Goal: Task Accomplishment & Management: Complete application form

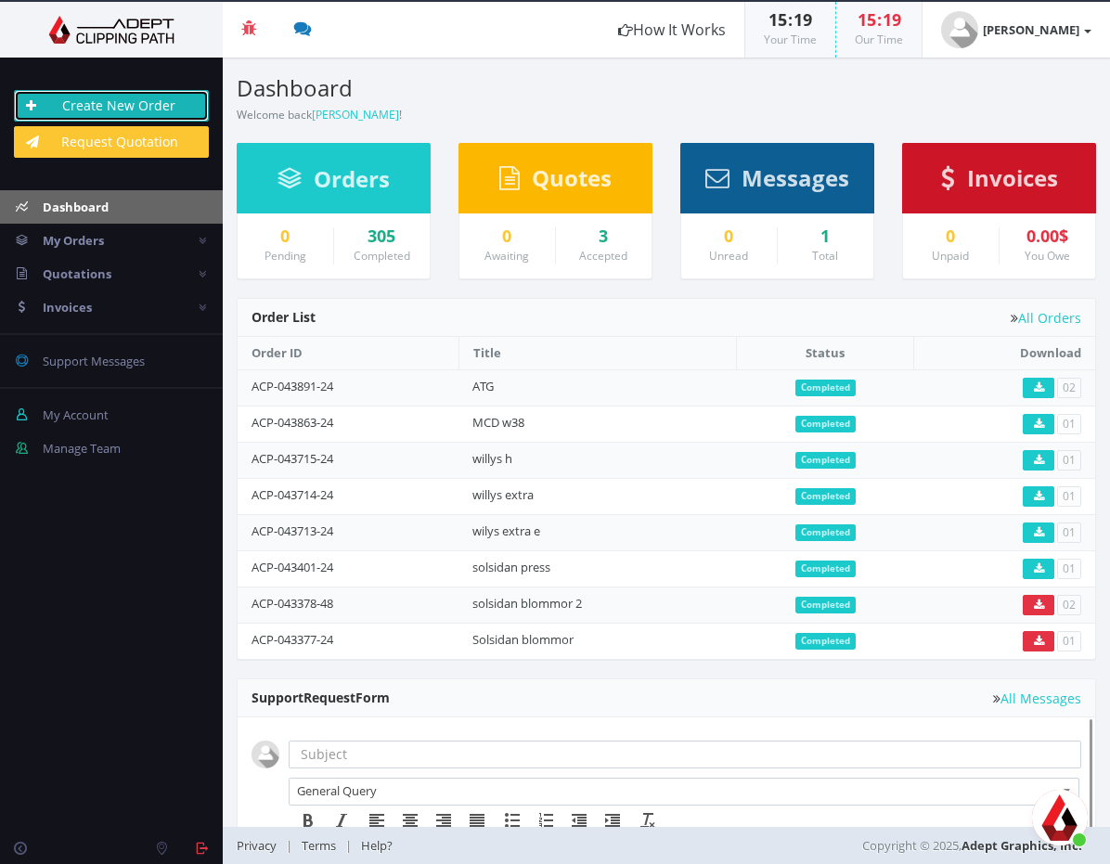
click at [134, 92] on link "Create New Order" at bounding box center [111, 106] width 195 height 32
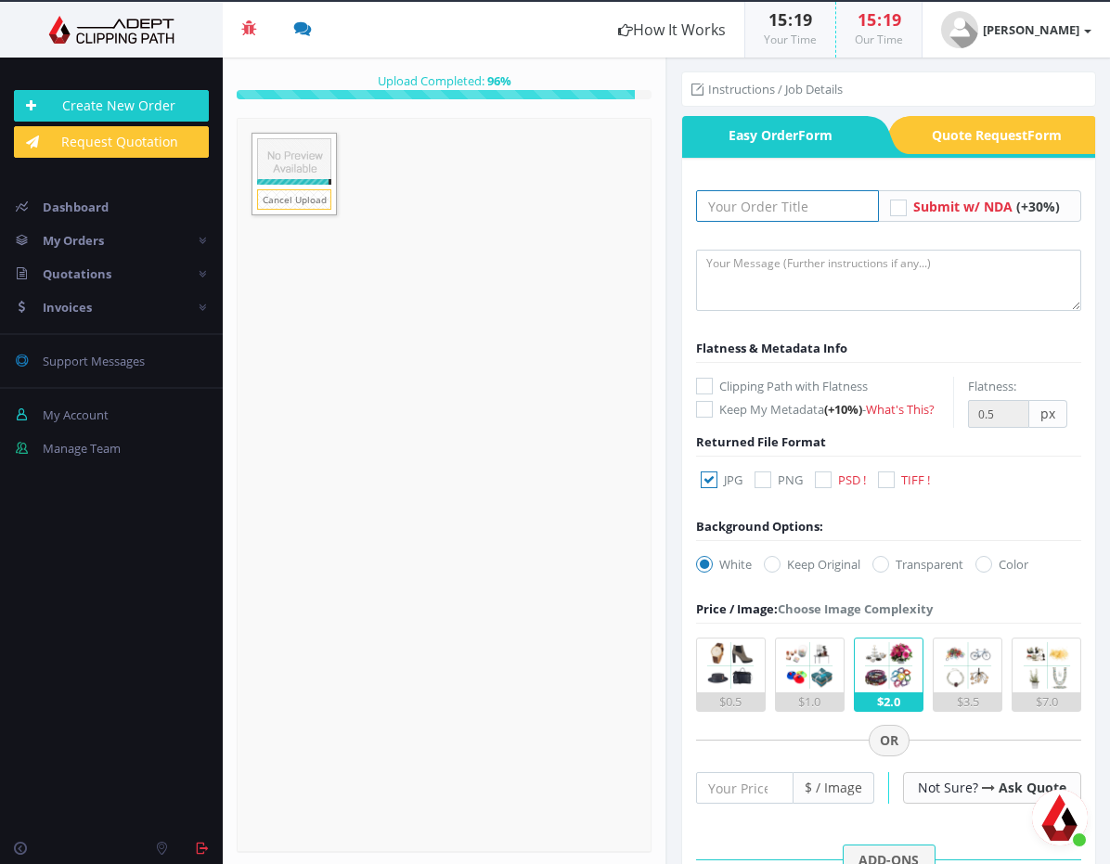
click at [808, 213] on input "text" at bounding box center [787, 206] width 183 height 32
type input "mcd extra"
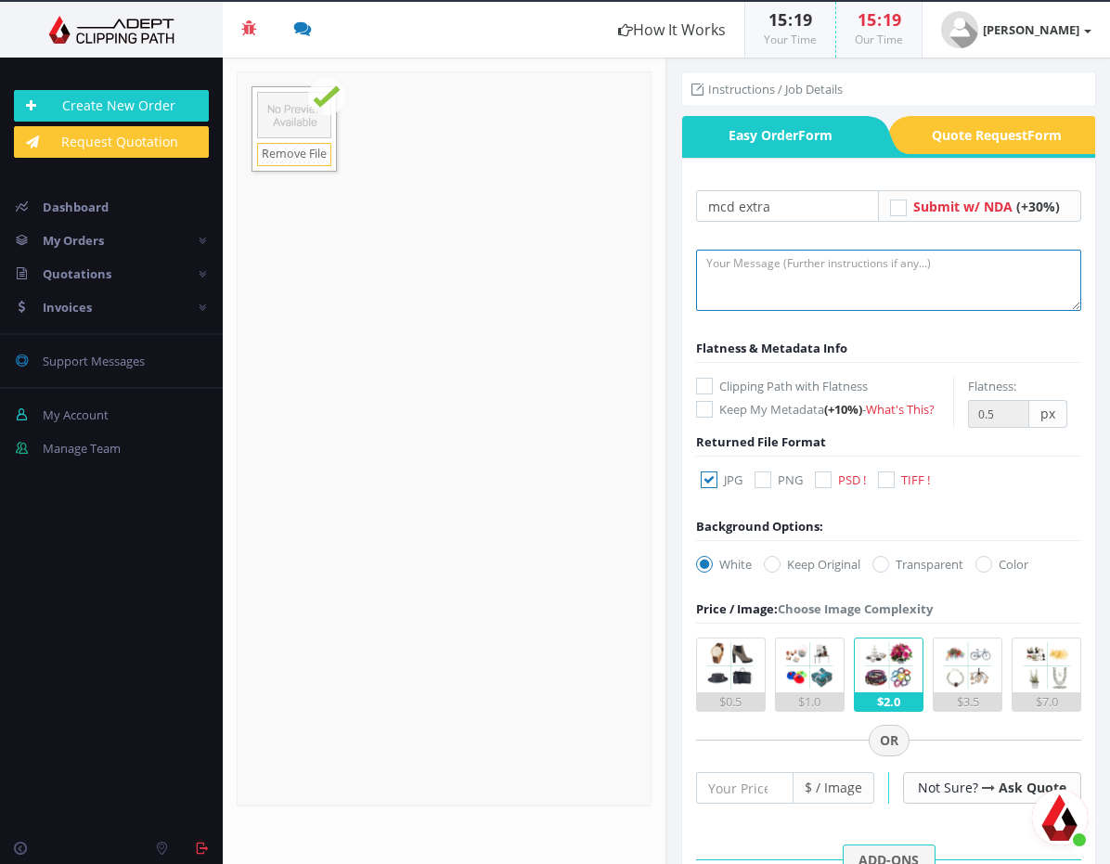
drag, startPoint x: 920, startPoint y: 297, endPoint x: 892, endPoint y: 293, distance: 28.1
click at [920, 297] on textarea at bounding box center [888, 280] width 385 height 61
type textarea "Key"
click at [823, 480] on icon at bounding box center [823, 480] width 17 height 17
click at [823, 480] on input "PSD !" at bounding box center [826, 480] width 12 height 12
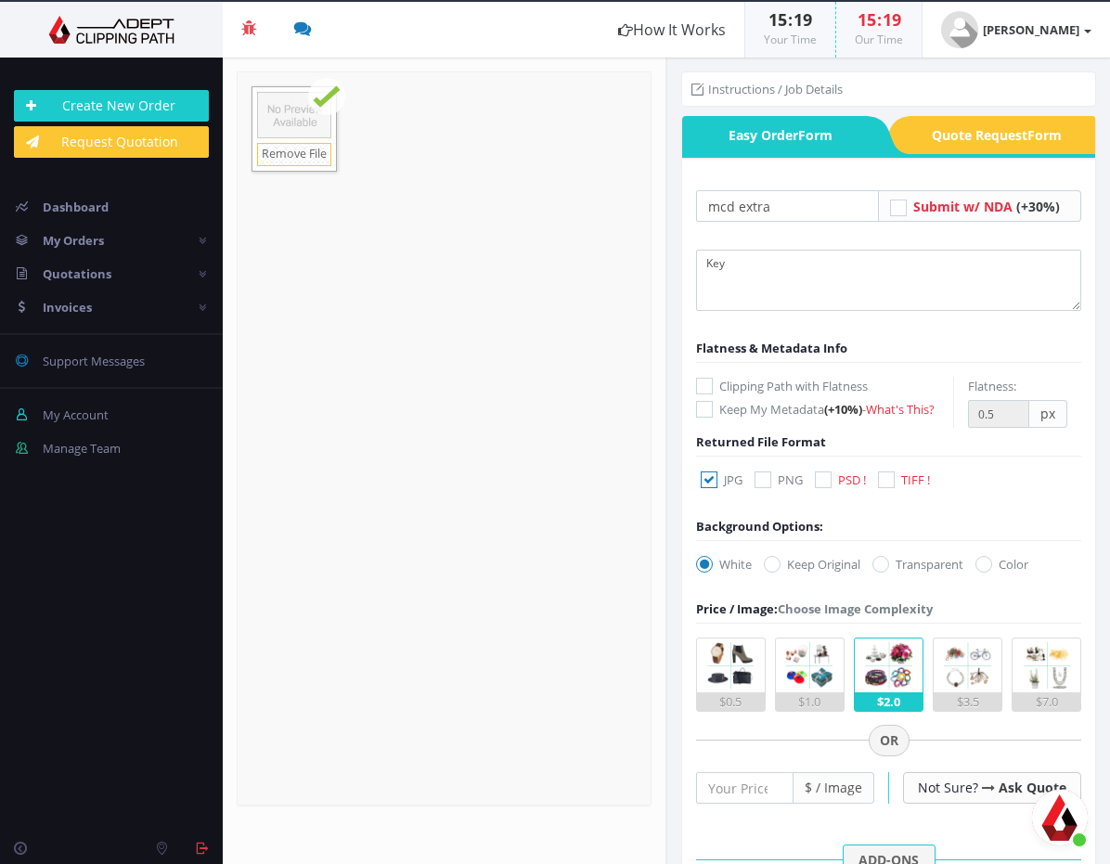
checkbox input "true"
click at [718, 485] on label "JPG" at bounding box center [722, 480] width 42 height 19
click at [718, 485] on input "JPG" at bounding box center [711, 480] width 12 height 12
checkbox input "false"
click at [780, 558] on label "Keep Original" at bounding box center [812, 564] width 97 height 19
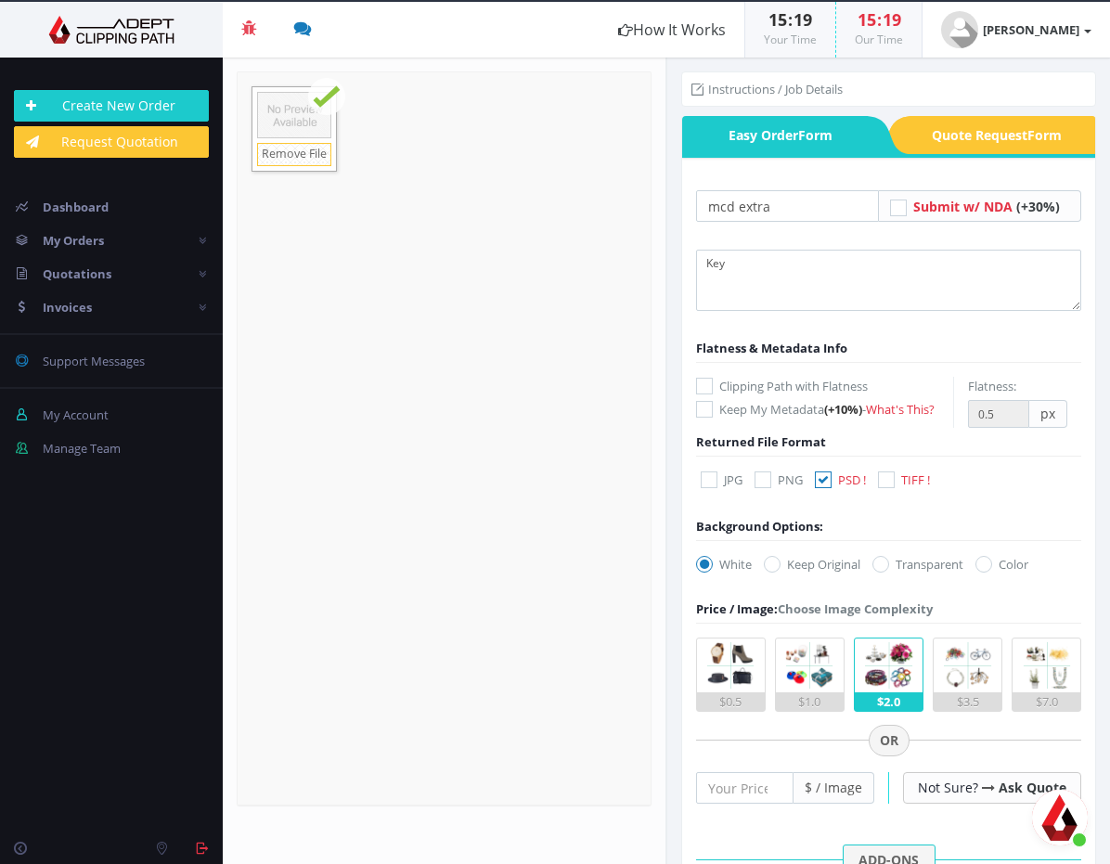
click at [788, 571] on label "Keep Original" at bounding box center [812, 564] width 97 height 19
click at [781, 571] on input "Keep Original" at bounding box center [775, 565] width 12 height 12
radio input "true"
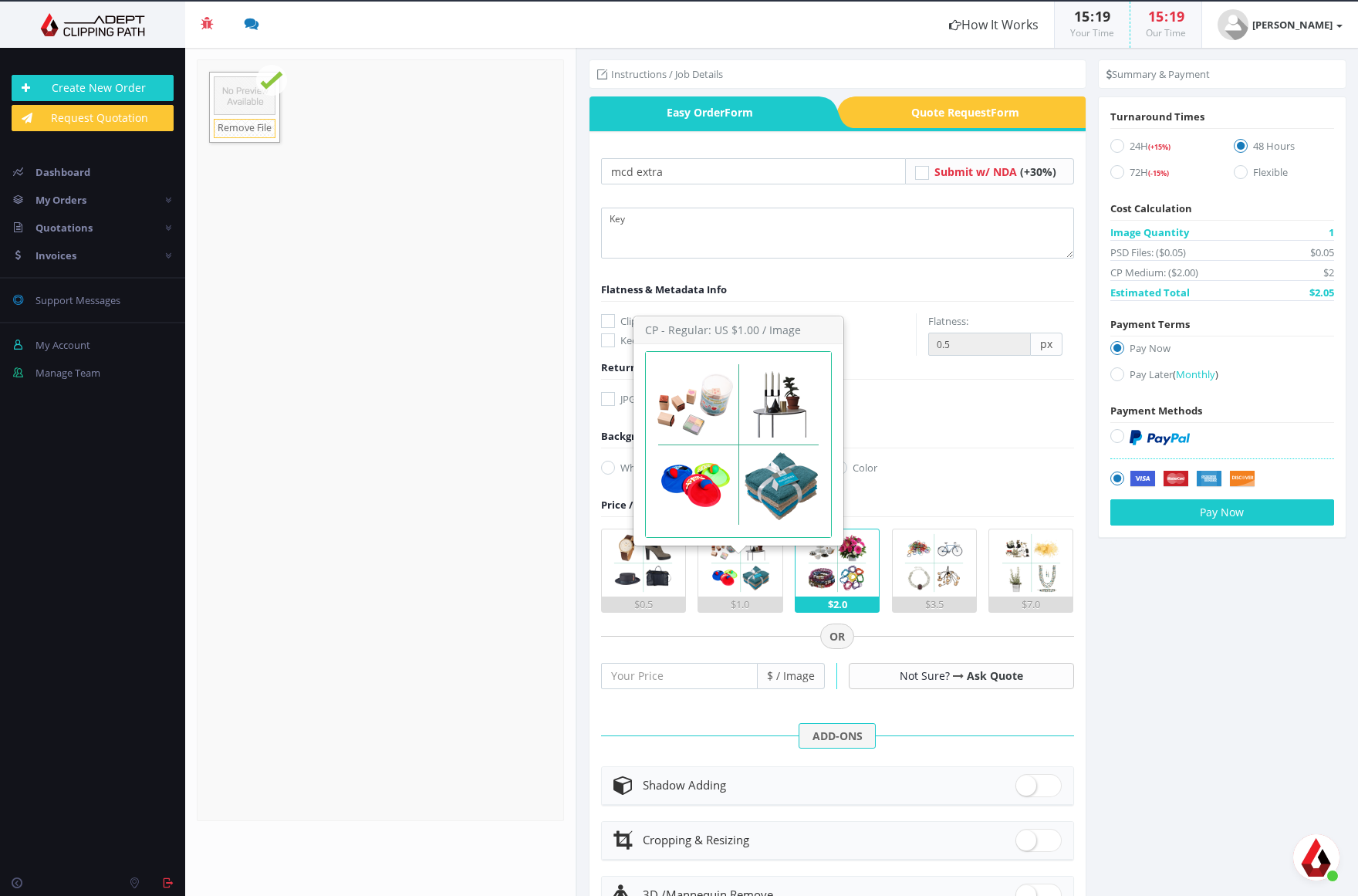
click at [762, 586] on img at bounding box center [740, 563] width 67 height 67
click at [0, 0] on input "$1.0" at bounding box center [0, 0] width 0 height 0
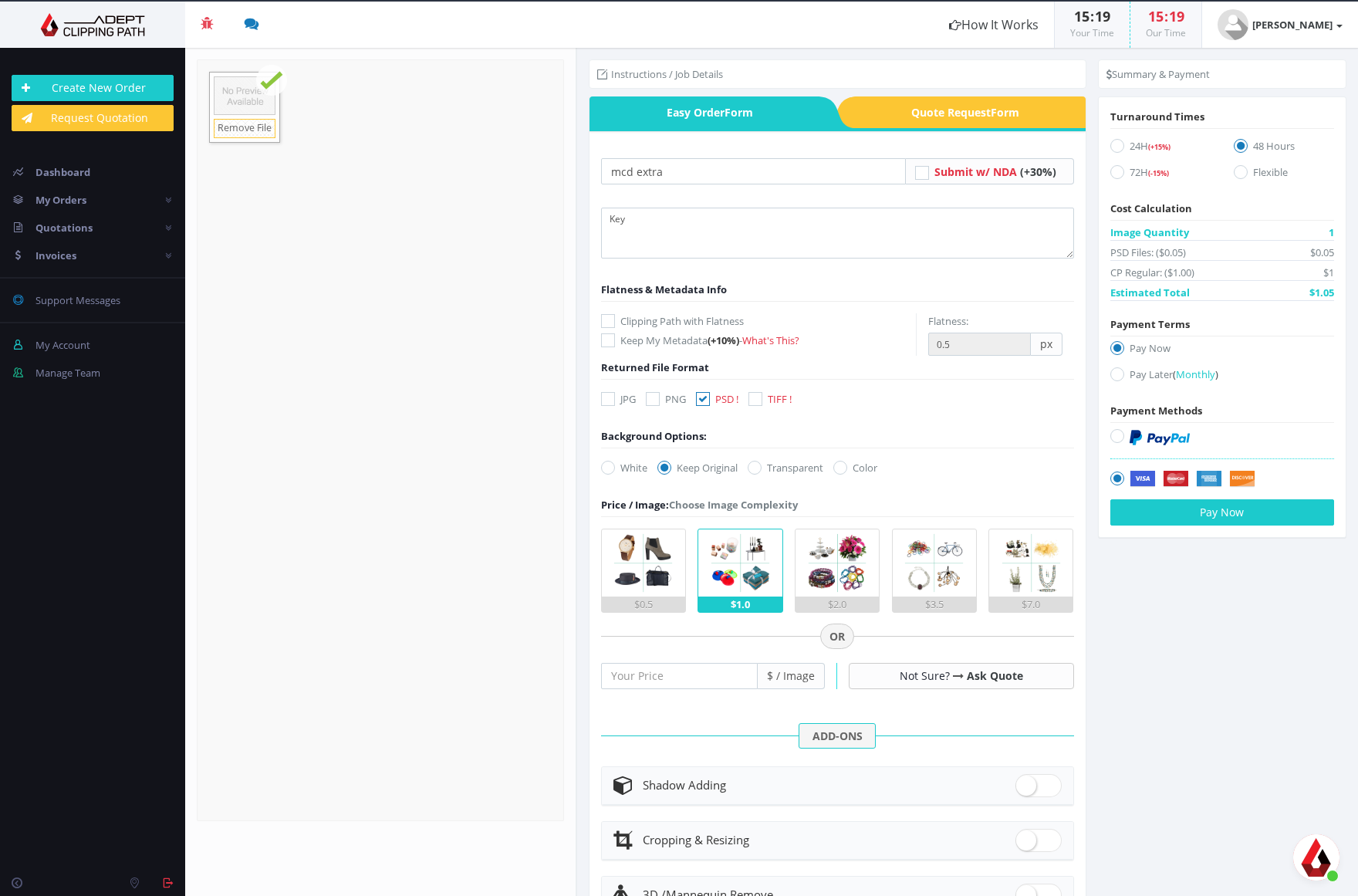
drag, startPoint x: 1123, startPoint y: 142, endPoint x: 1126, endPoint y: 154, distance: 12.4
click at [922, 142] on label "24H (+15%) Details" at bounding box center [1160, 148] width 101 height 21
click at [922, 142] on input "24H (+15%) Details" at bounding box center [1119, 146] width 10 height 10
radio input "true"
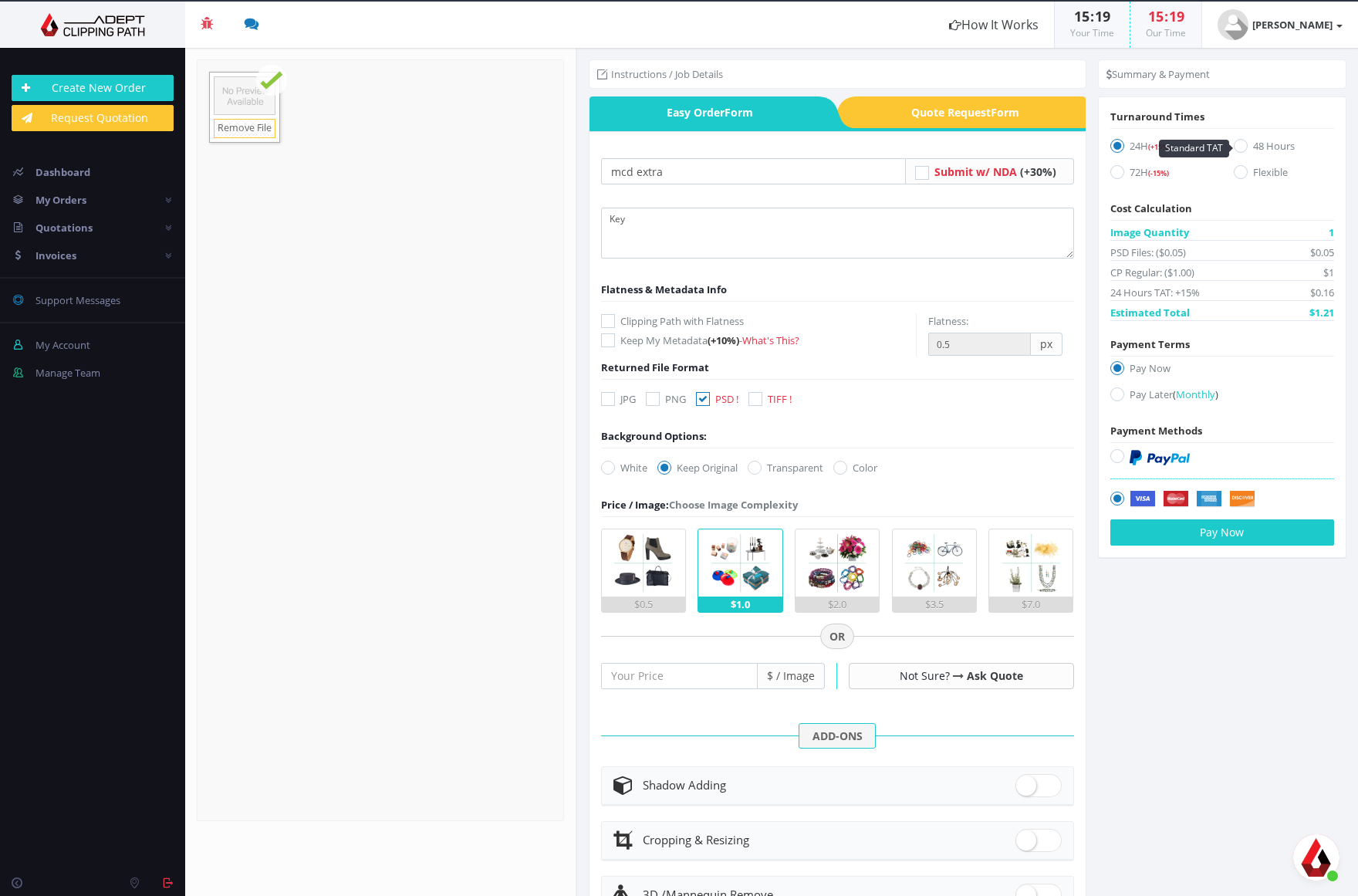
click at [922, 145] on label "48 Hours" at bounding box center [1283, 148] width 101 height 21
click at [922, 145] on input "48 Hours" at bounding box center [1242, 146] width 10 height 10
radio input "true"
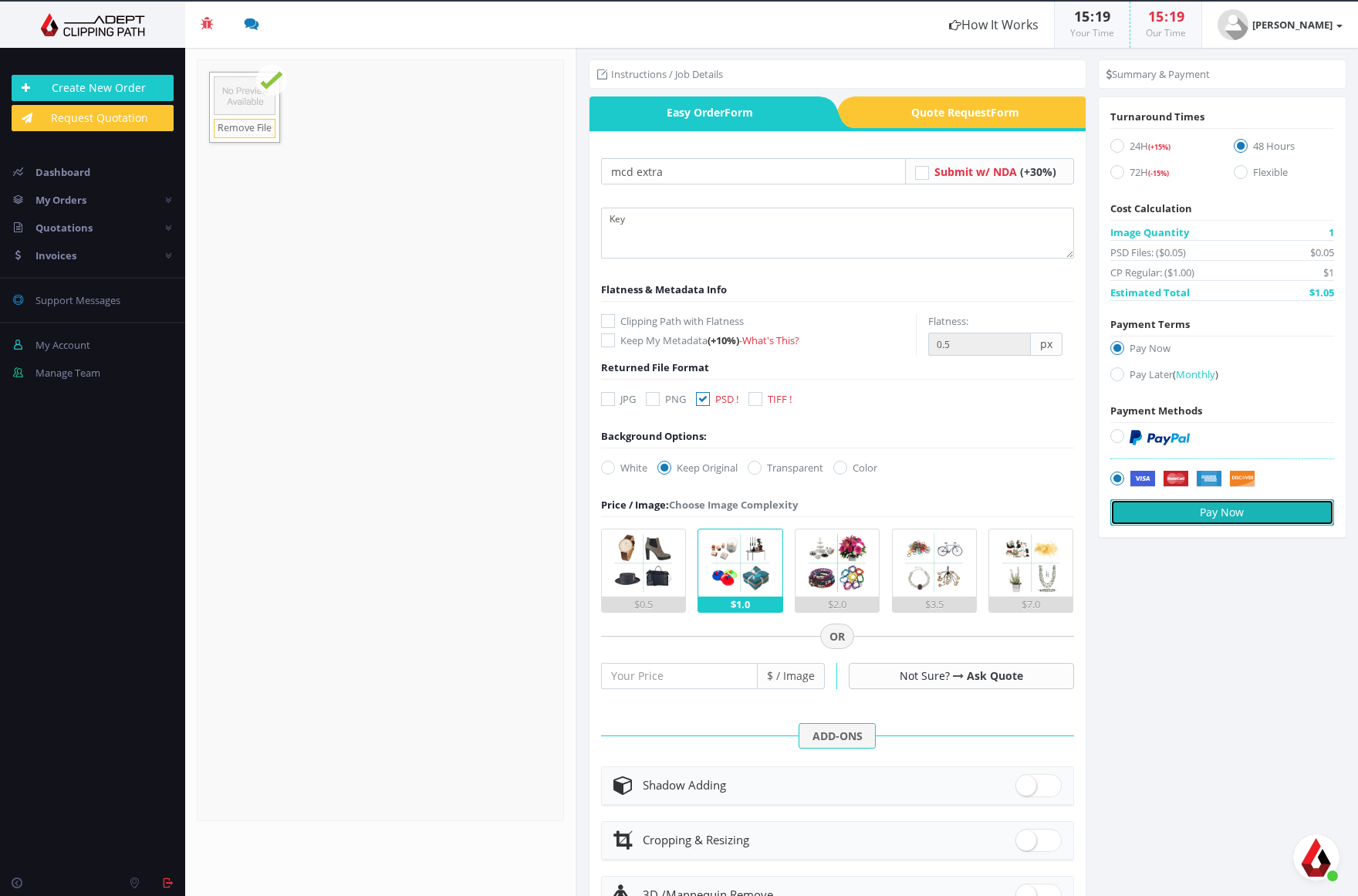
click at [922, 517] on button "Pay Now" at bounding box center [1222, 513] width 224 height 27
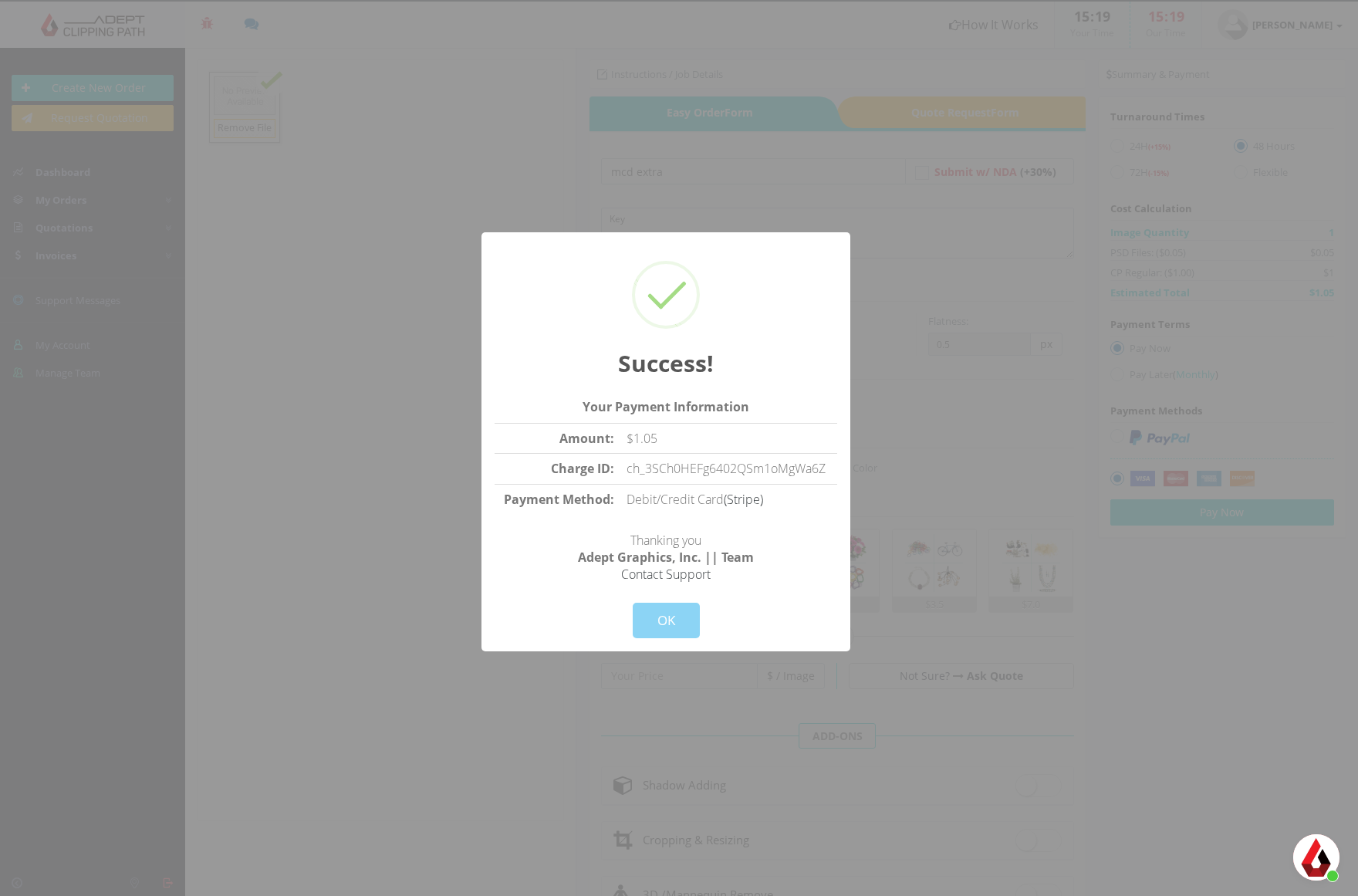
click at [687, 604] on button "OK" at bounding box center [666, 620] width 67 height 36
